Goal: Task Accomplishment & Management: Complete application form

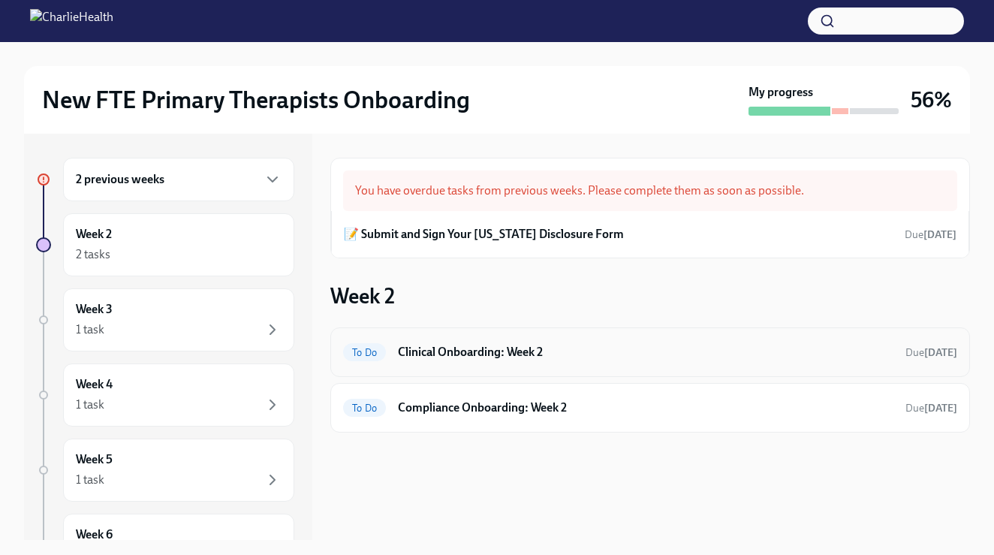
click at [583, 336] on div "To Do Clinical Onboarding: Week 2 Due [DATE]" at bounding box center [650, 352] width 640 height 50
click at [553, 360] on div "To Do Clinical Onboarding: Week 2 Due [DATE]" at bounding box center [650, 352] width 614 height 24
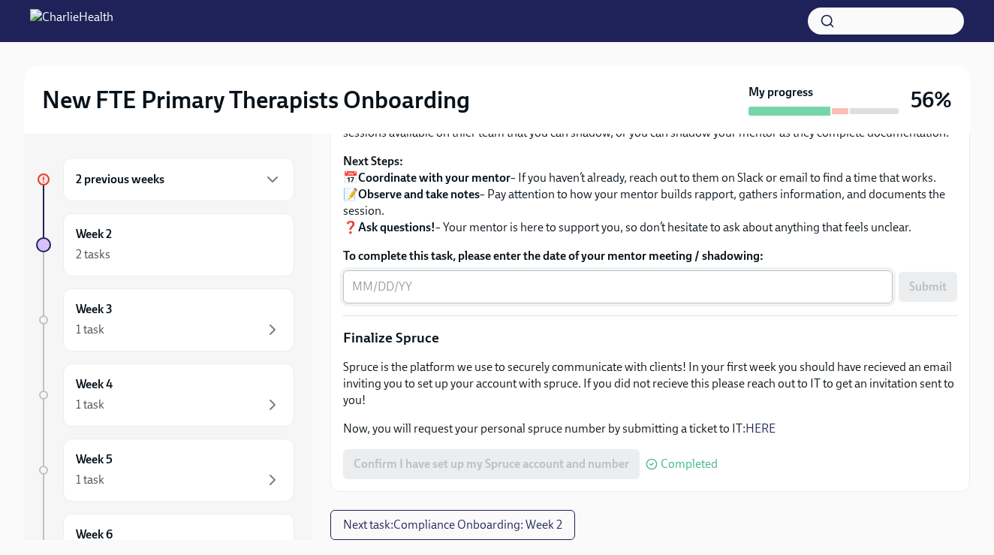
scroll to position [1588, 0]
click at [518, 296] on textarea "To complete this task, please enter the date of your mentor meeting / shadowing:" at bounding box center [618, 287] width 532 height 18
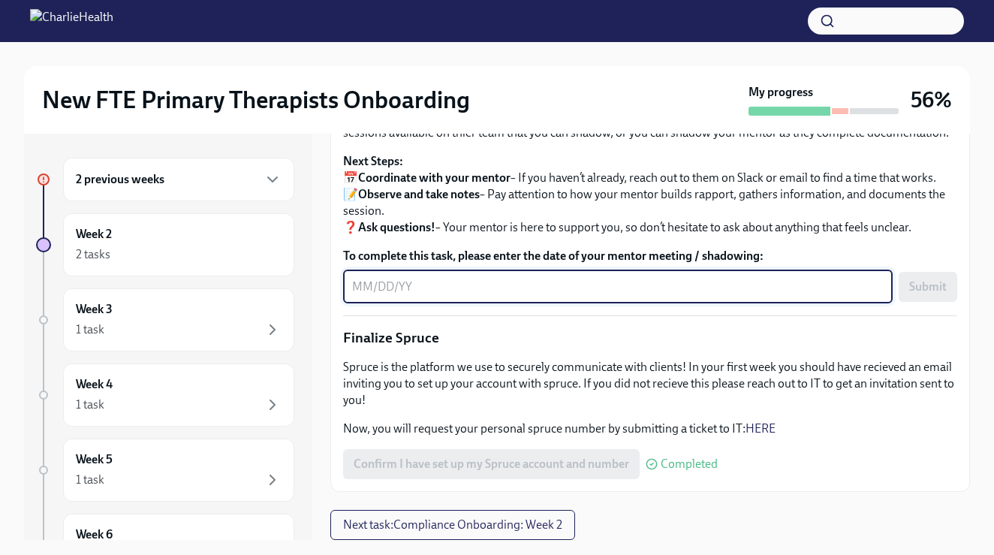
click at [597, 296] on textarea "To complete this task, please enter the date of your mentor meeting / shadowing:" at bounding box center [618, 287] width 532 height 18
type textarea "[DATE]"
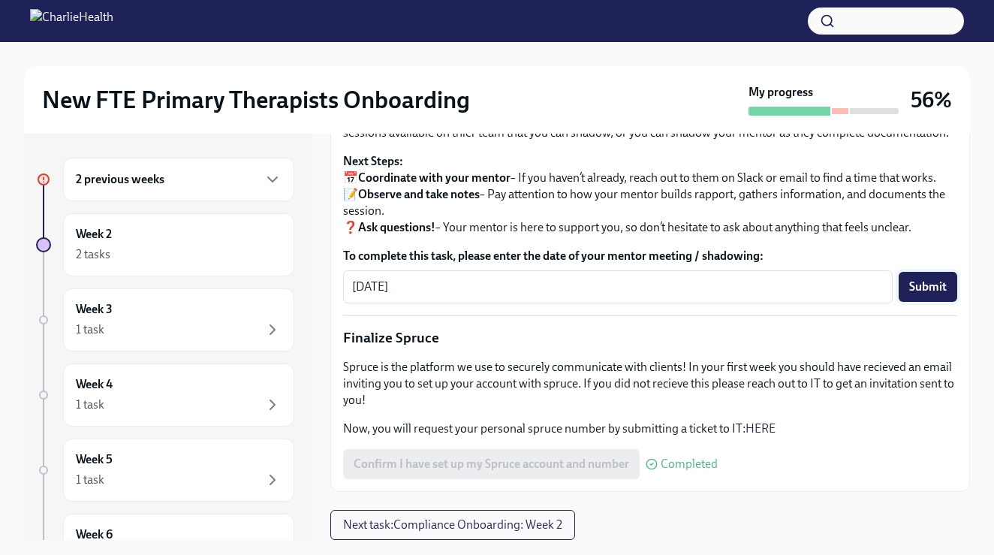
click at [911, 294] on span "Submit" at bounding box center [928, 286] width 38 height 15
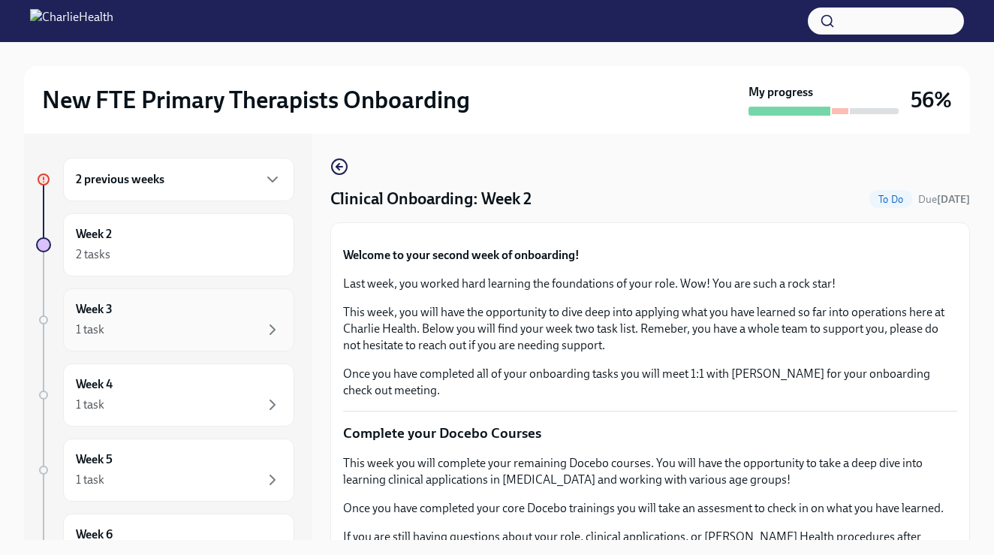
scroll to position [0, 0]
click at [215, 241] on div "Week 2 2 tasks" at bounding box center [179, 245] width 206 height 38
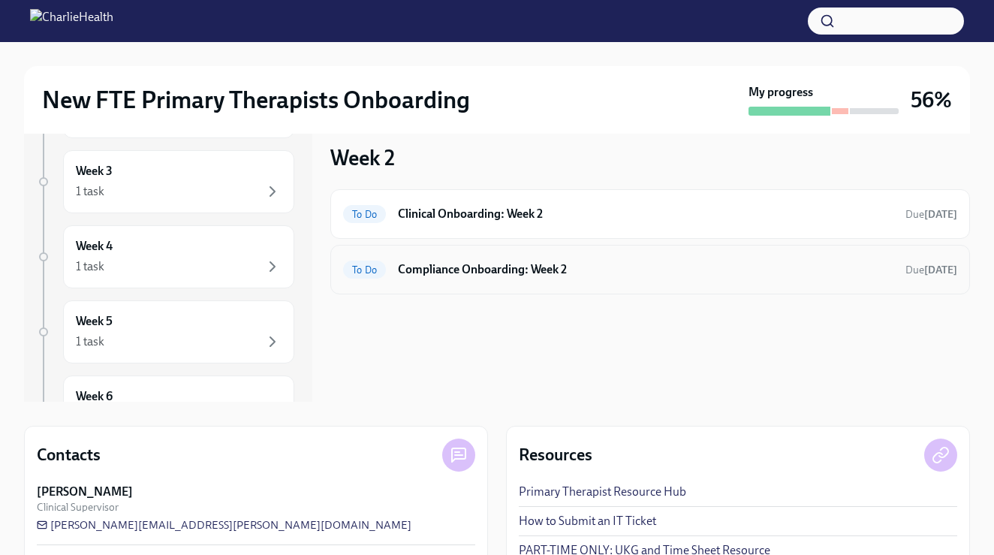
click at [482, 279] on div "To Do Compliance Onboarding: Week 2 Due [DATE]" at bounding box center [650, 270] width 614 height 24
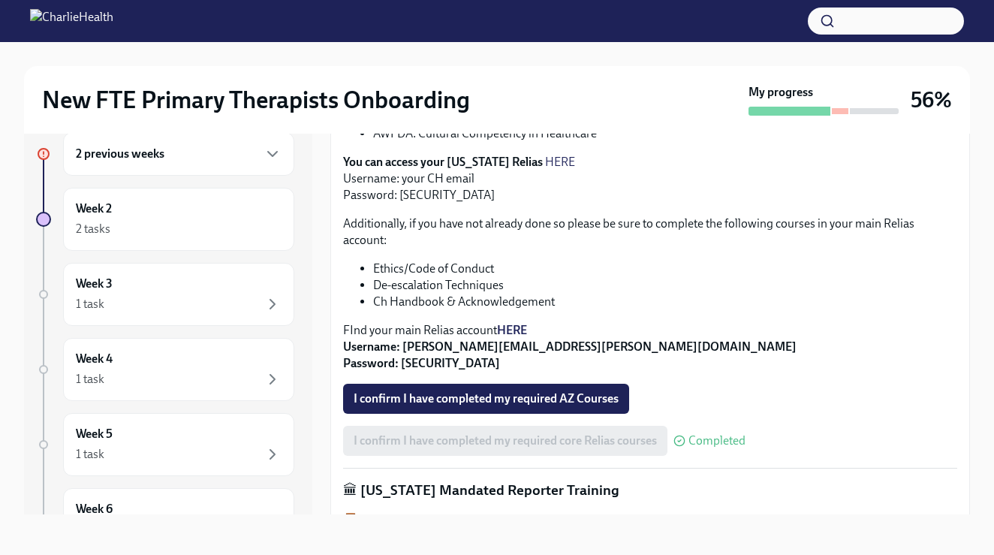
scroll to position [406, 0]
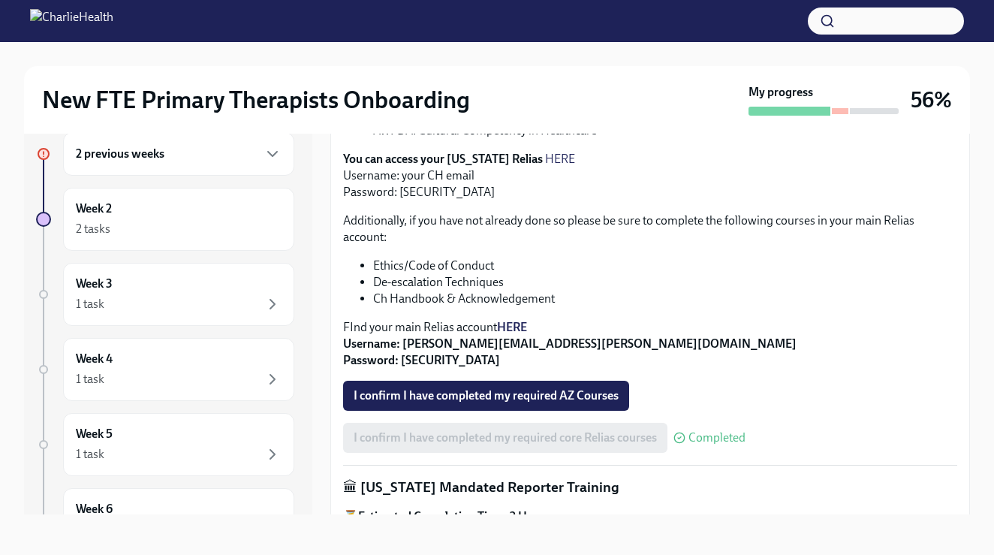
click at [545, 157] on link "HERE" at bounding box center [560, 159] width 30 height 14
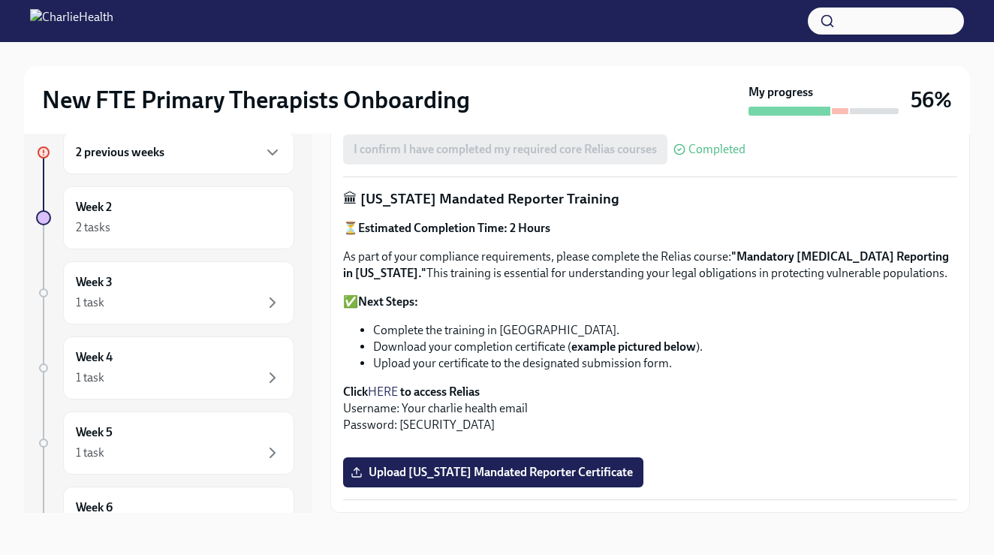
scroll to position [1072, 0]
